Goal: Task Accomplishment & Management: Manage account settings

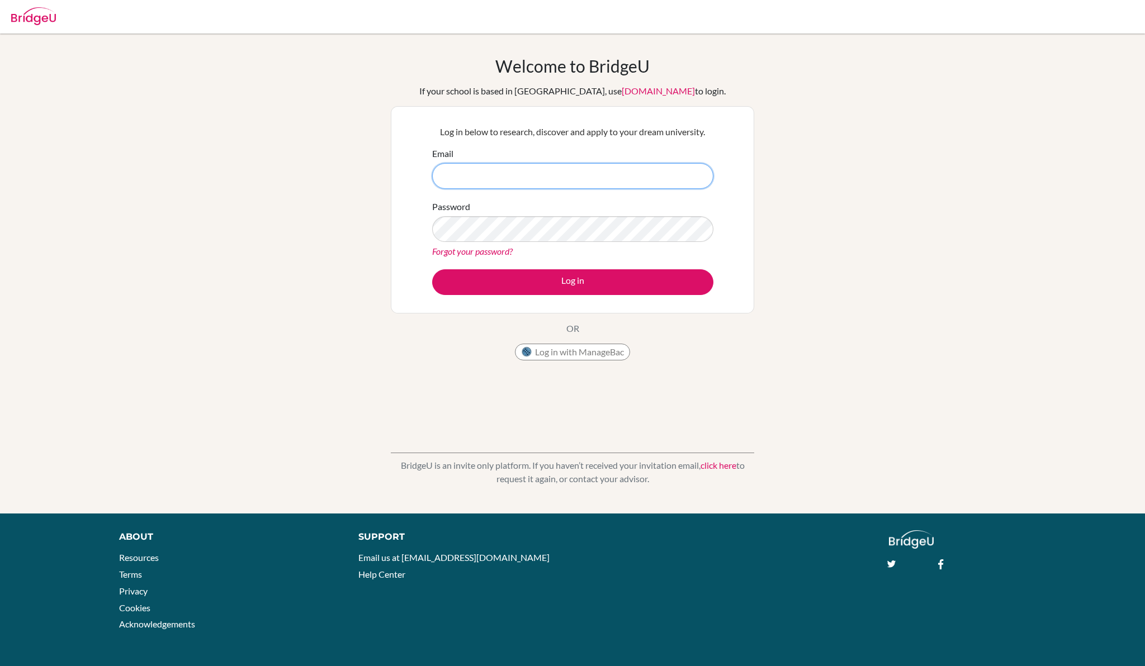
click at [495, 176] on input "Email" at bounding box center [572, 176] width 281 height 26
type input "nathaniel.dei@icsghana.info"
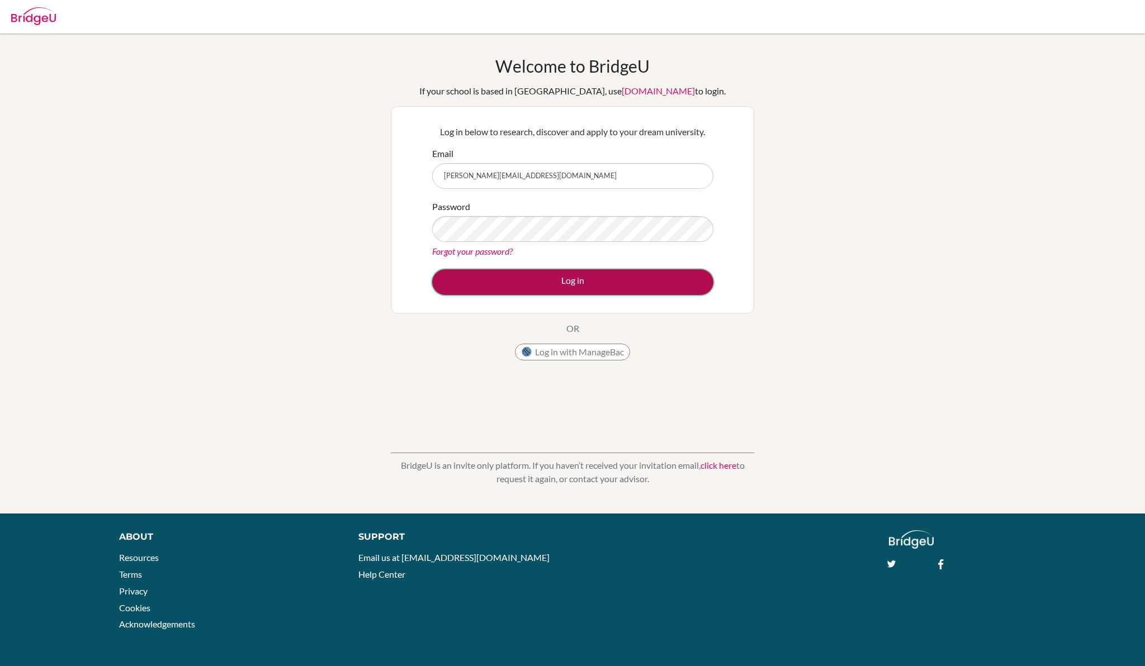
click at [510, 277] on button "Log in" at bounding box center [572, 282] width 281 height 26
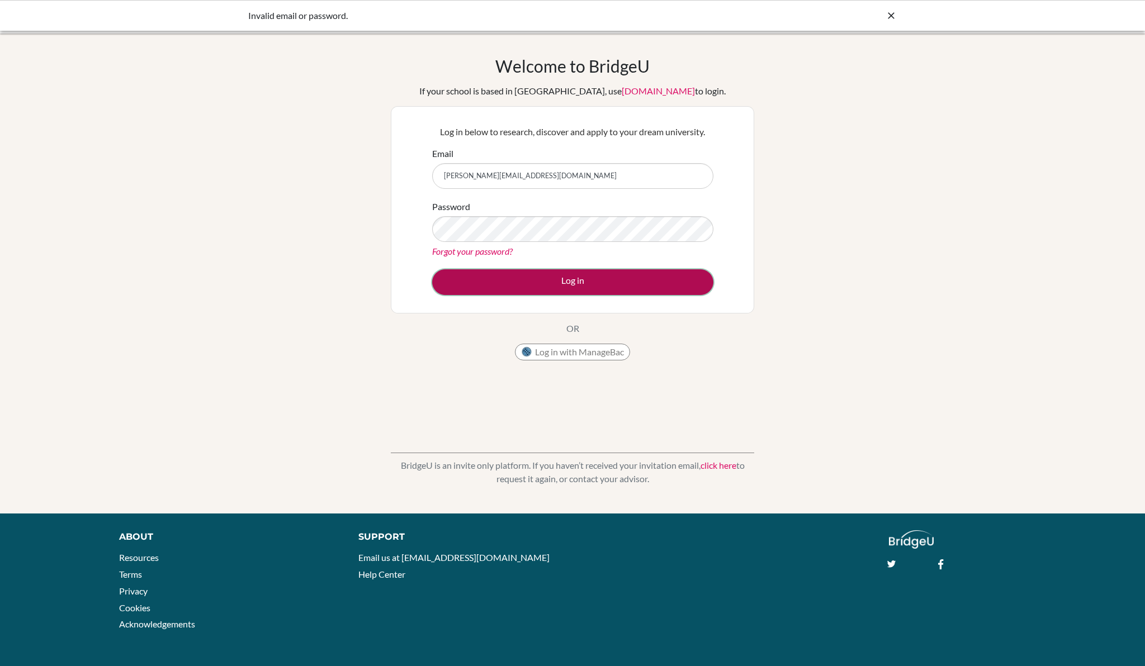
click at [526, 284] on button "Log in" at bounding box center [572, 282] width 281 height 26
click at [466, 253] on link "Forgot your password?" at bounding box center [472, 251] width 80 height 11
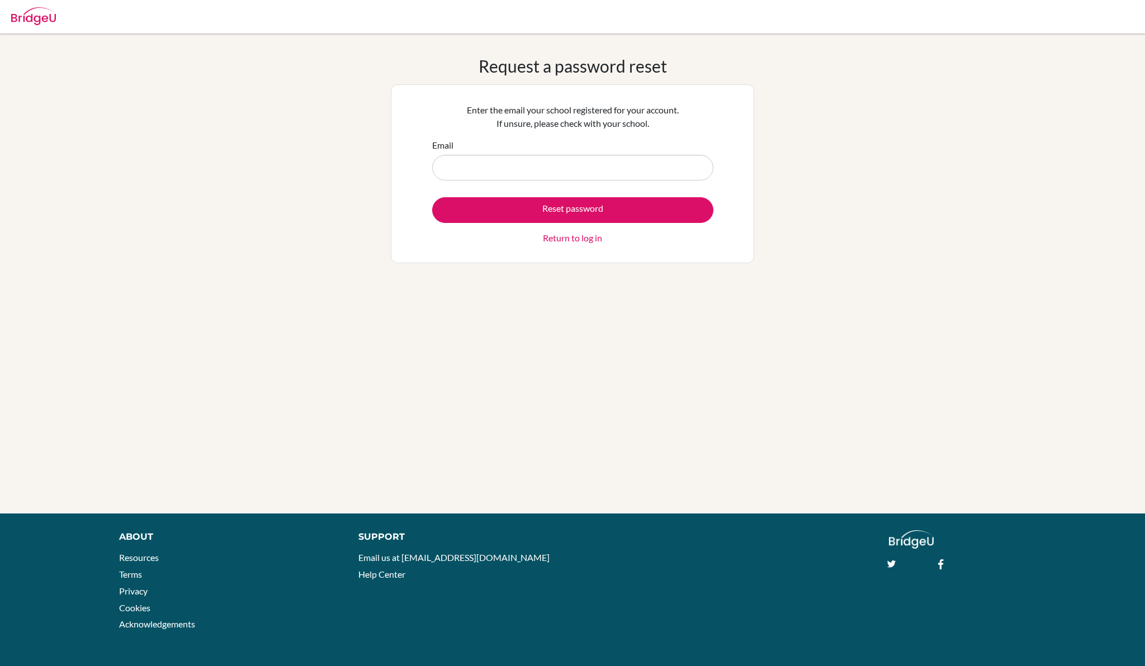
type input "[PERSON_NAME][EMAIL_ADDRESS][DOMAIN_NAME]"
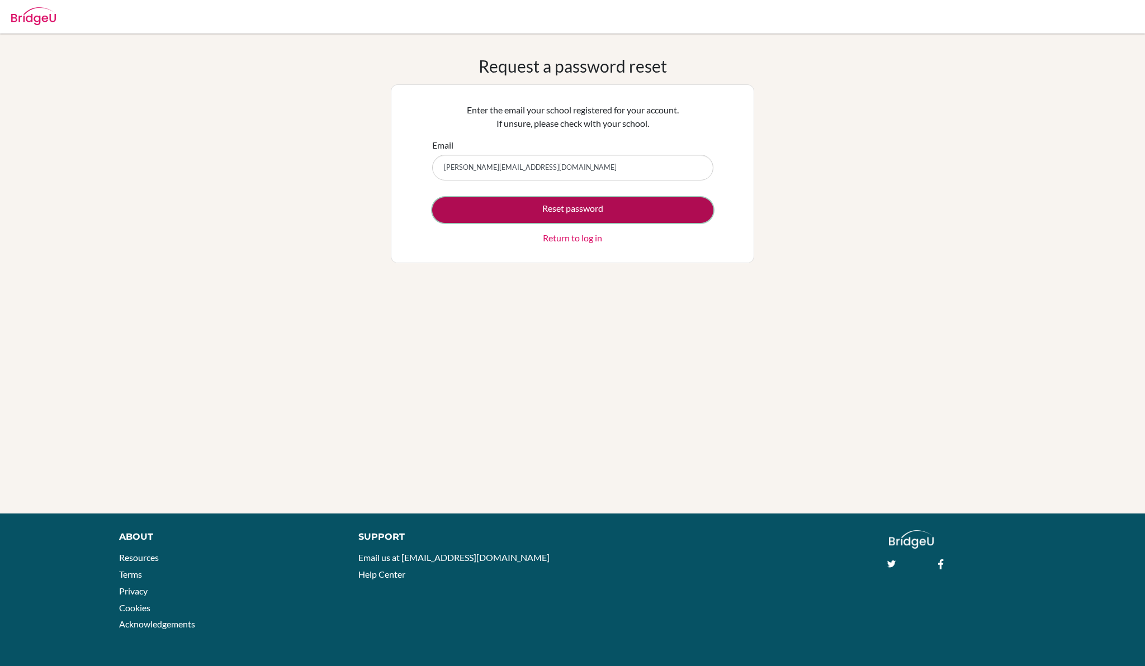
click at [525, 208] on button "Reset password" at bounding box center [572, 210] width 281 height 26
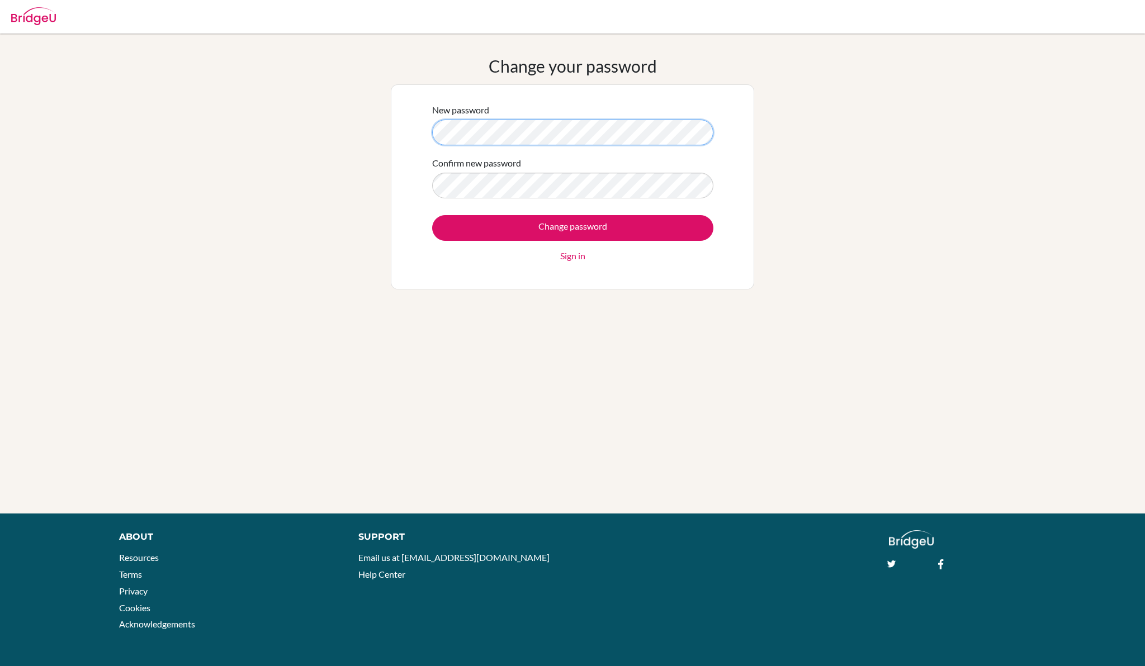
click at [398, 126] on div "New password Confirm new password Change password Sign in" at bounding box center [572, 186] width 363 height 205
click at [388, 122] on div "Change your password New password Confirm new password Change password Sign in" at bounding box center [572, 273] width 1145 height 435
click at [557, 224] on input "Change password" at bounding box center [572, 228] width 281 height 26
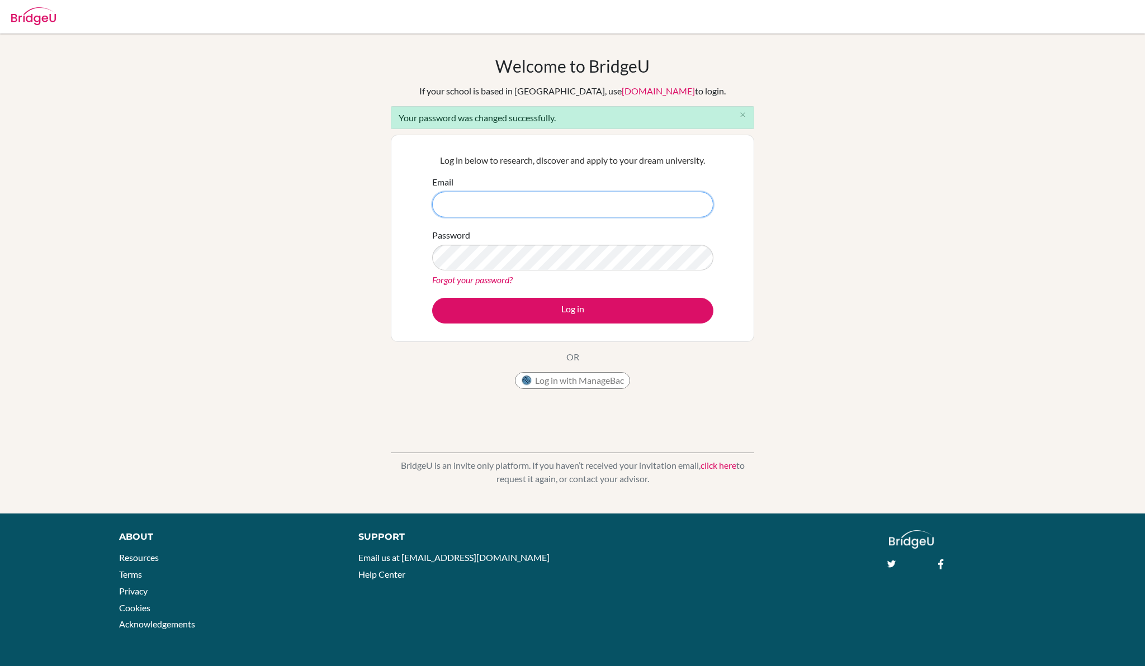
click at [595, 201] on input "Email" at bounding box center [572, 205] width 281 height 26
type input "[PERSON_NAME][EMAIL_ADDRESS][DOMAIN_NAME]"
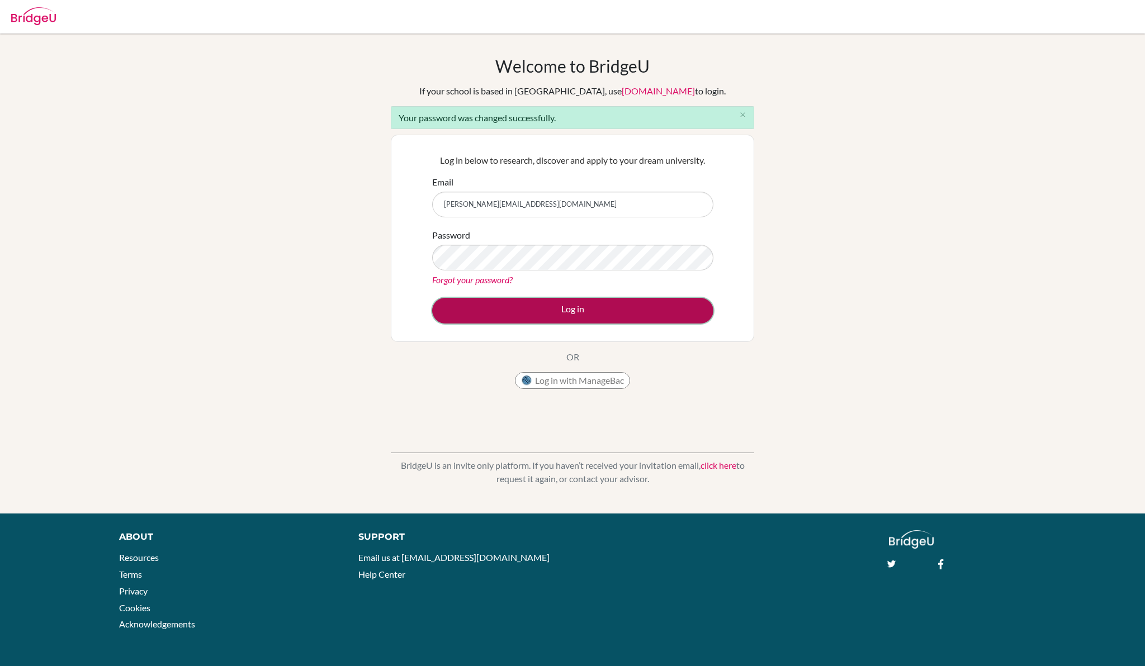
click at [573, 300] on button "Log in" at bounding box center [572, 311] width 281 height 26
